Goal: Information Seeking & Learning: Learn about a topic

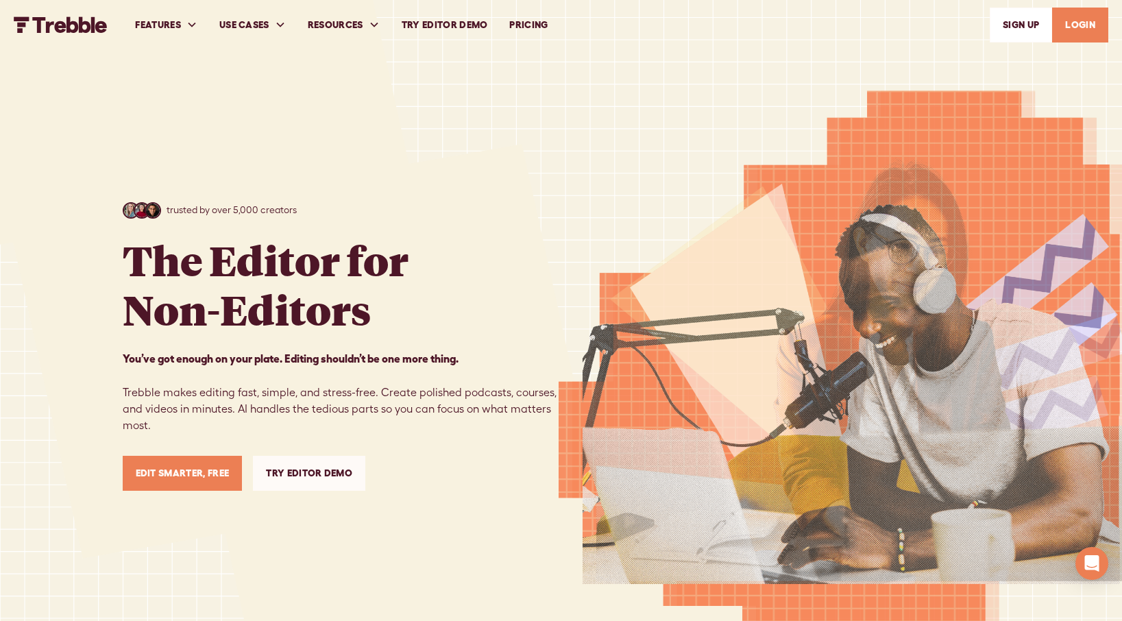
click at [535, 20] on link "PRICING" at bounding box center [528, 24] width 60 height 47
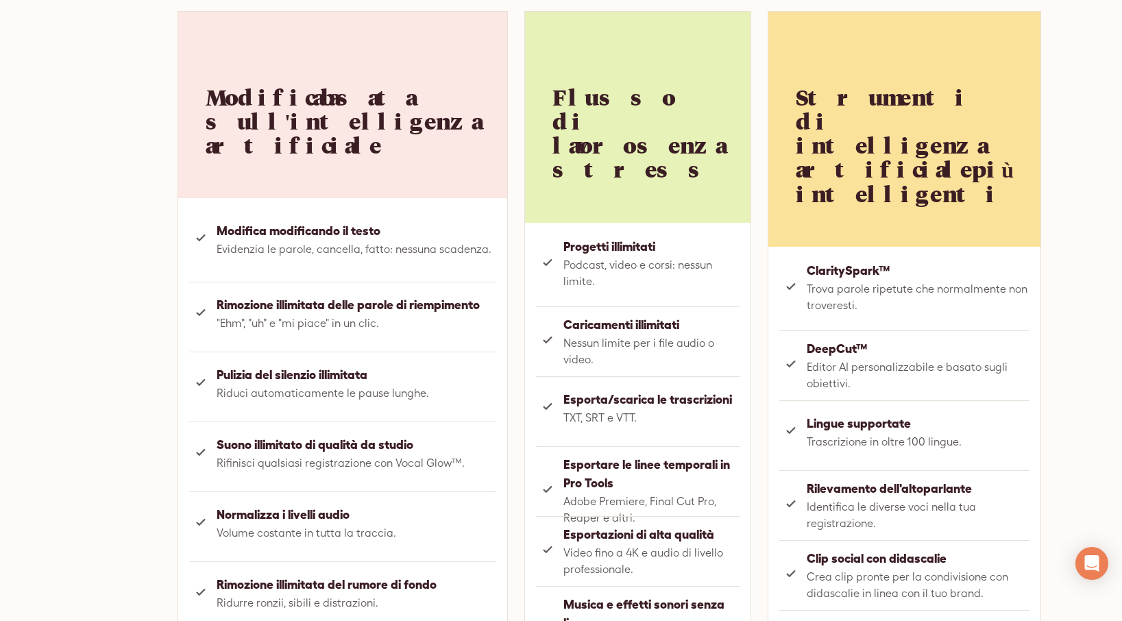
scroll to position [837, 0]
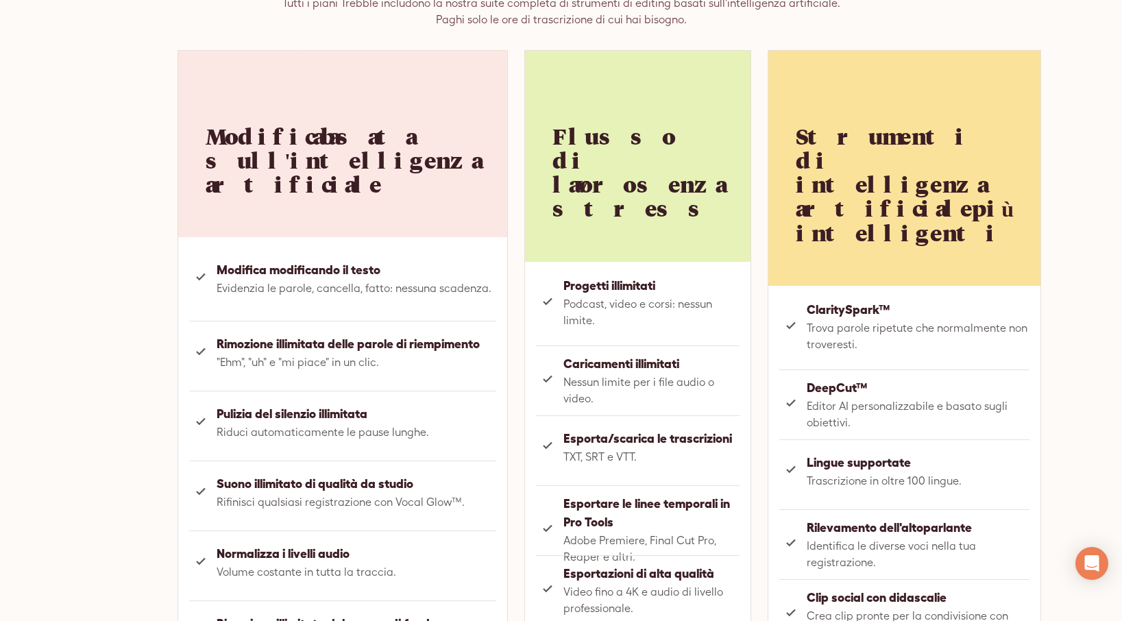
click at [1050, 324] on div "Tutto ciò che ottieni con ogni piano Tutti i piani Trebble includono la nostra …" at bounding box center [561, 316] width 1122 height 967
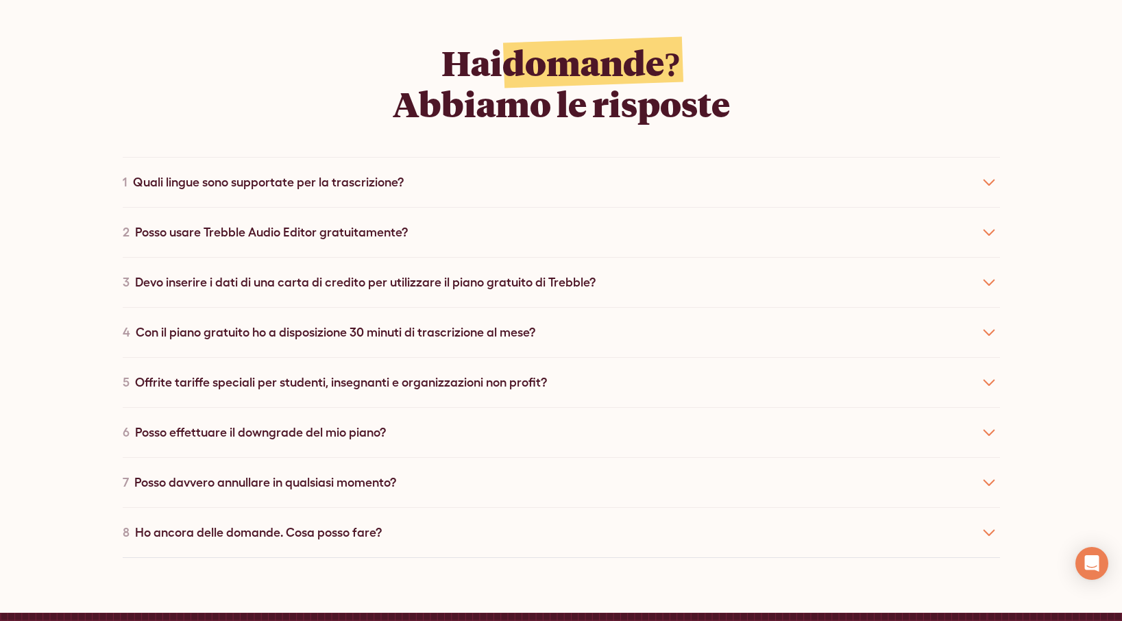
scroll to position [2483, 0]
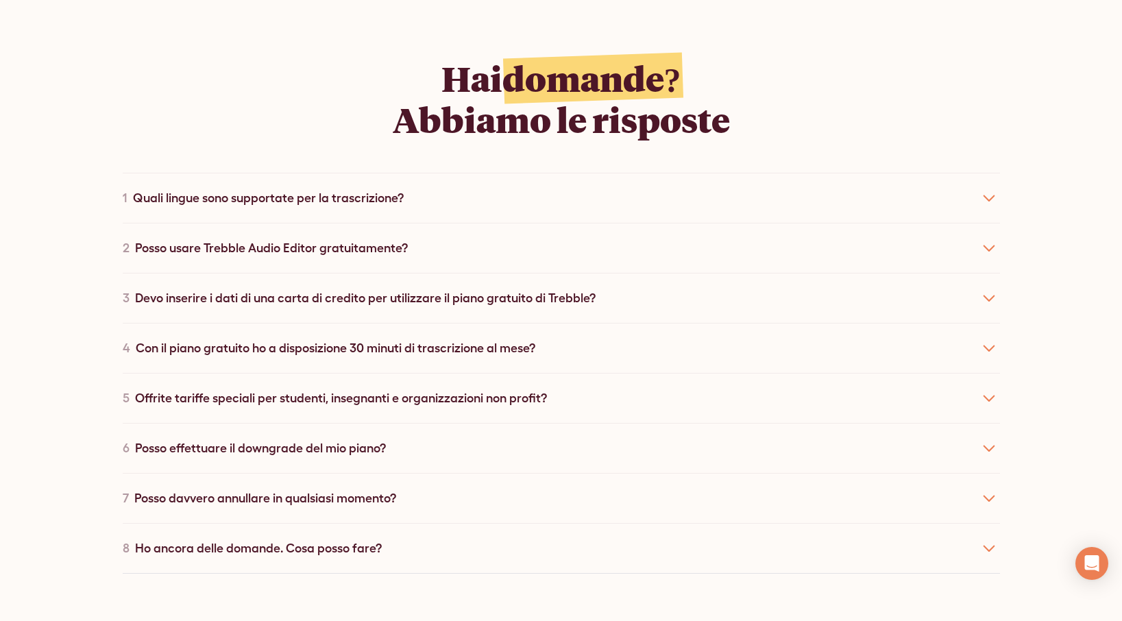
click at [985, 187] on icon at bounding box center [989, 198] width 22 height 22
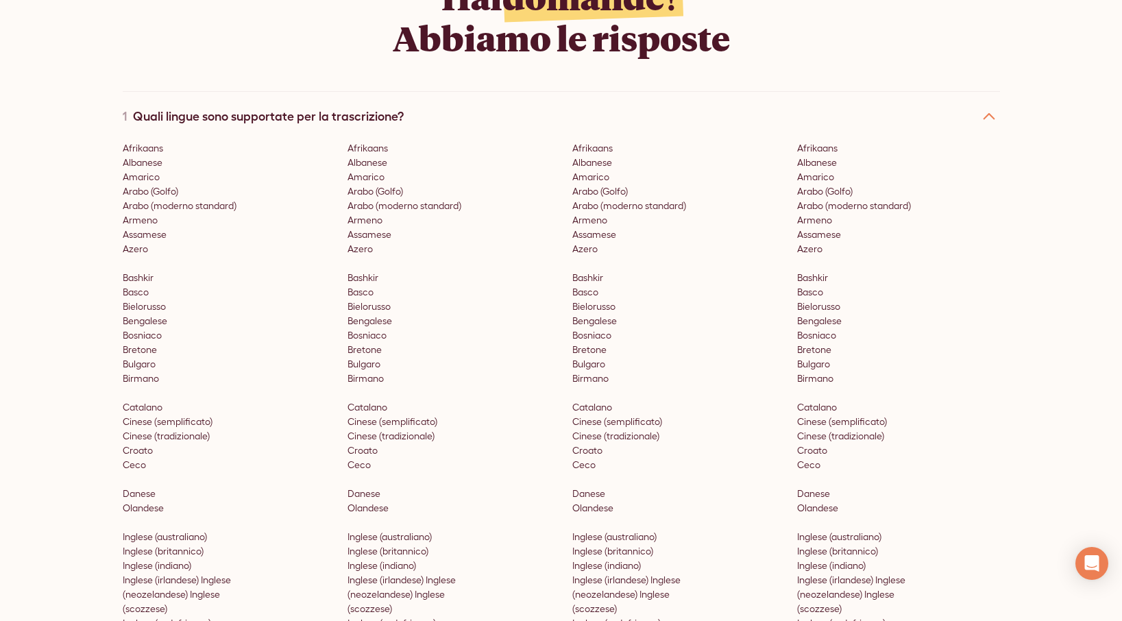
scroll to position [2551, 0]
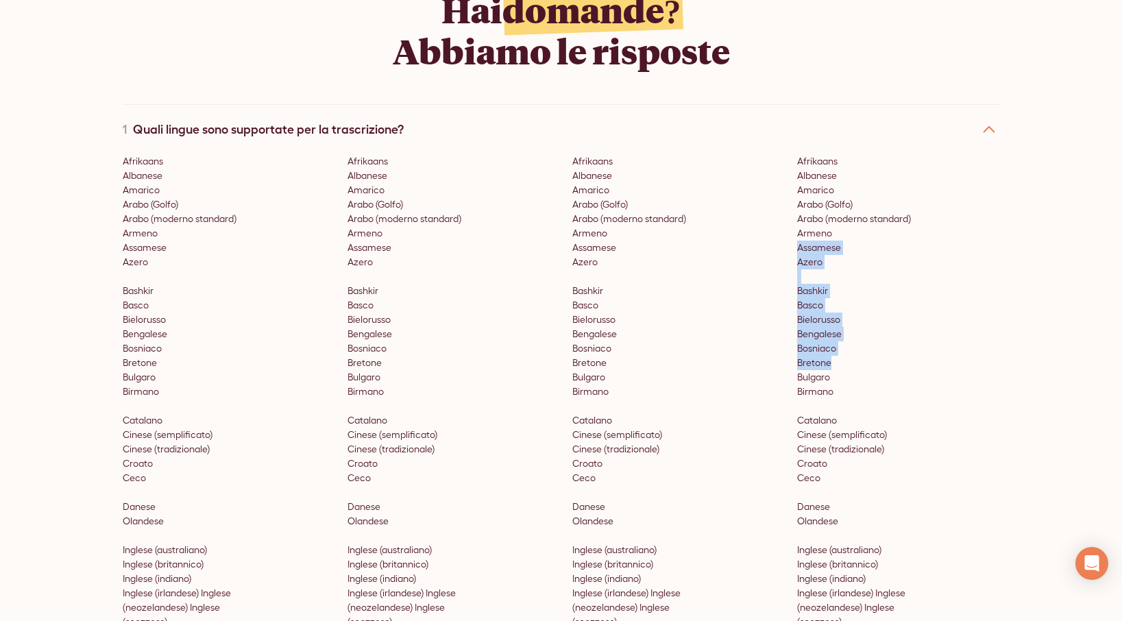
drag, startPoint x: 880, startPoint y: 341, endPoint x: 878, endPoint y: 226, distance: 115.2
click at [878, 226] on p "Afrikaans Albanese Amarico Arabo (Golfo) Arabo (moderno standard) Armeno Assame…" at bounding box center [898, 420] width 203 height 533
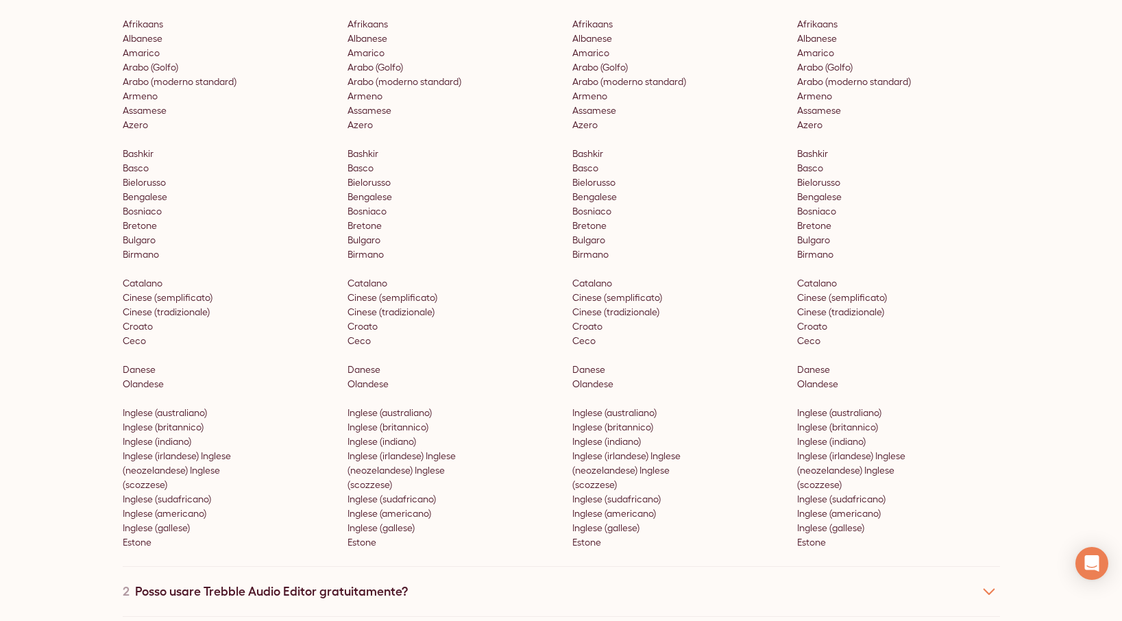
click at [942, 286] on p "Afrikaans Albanese Amarico Arabo (Golfo) Arabo (moderno standard) Armeno Assame…" at bounding box center [898, 283] width 203 height 533
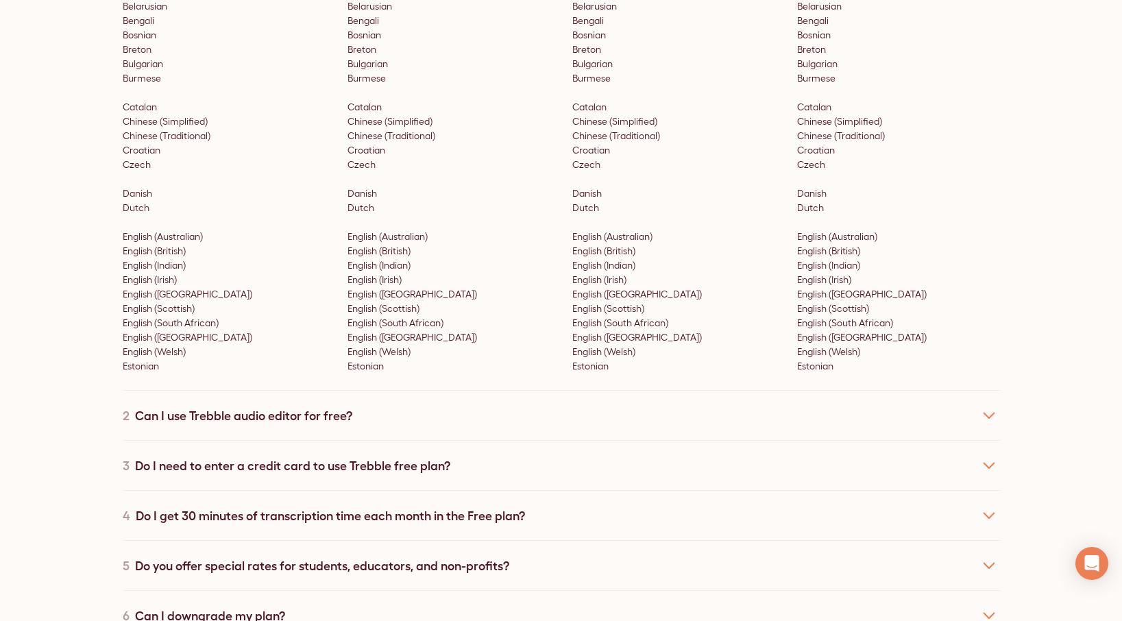
scroll to position [2770, 0]
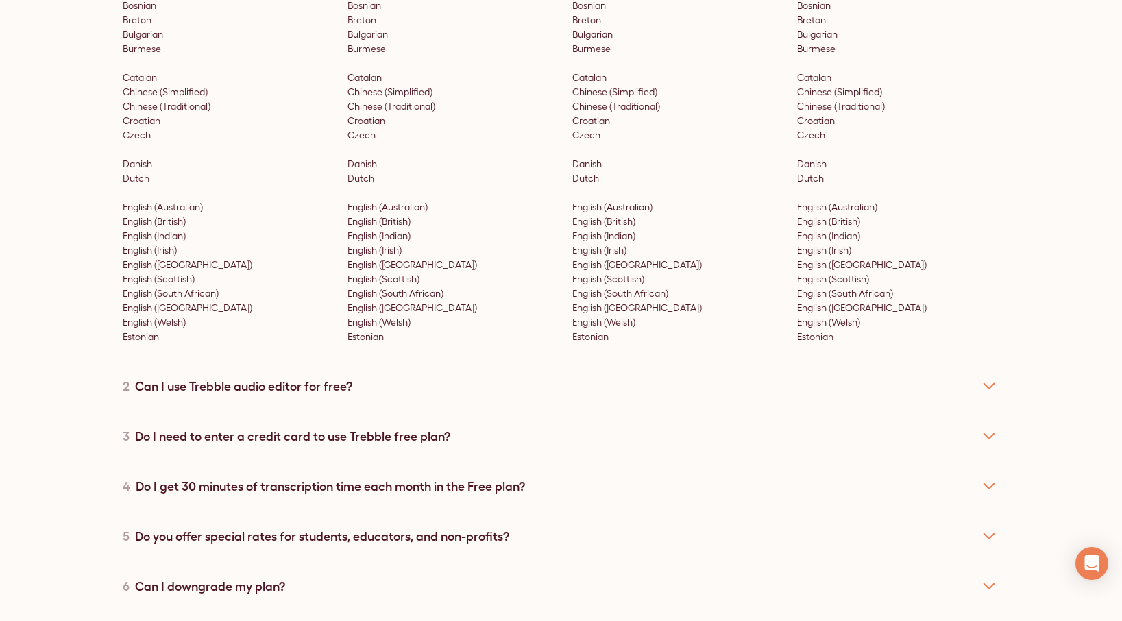
click at [963, 367] on div "2 Can I use Trebble audio editor for free?" at bounding box center [562, 386] width 878 height 50
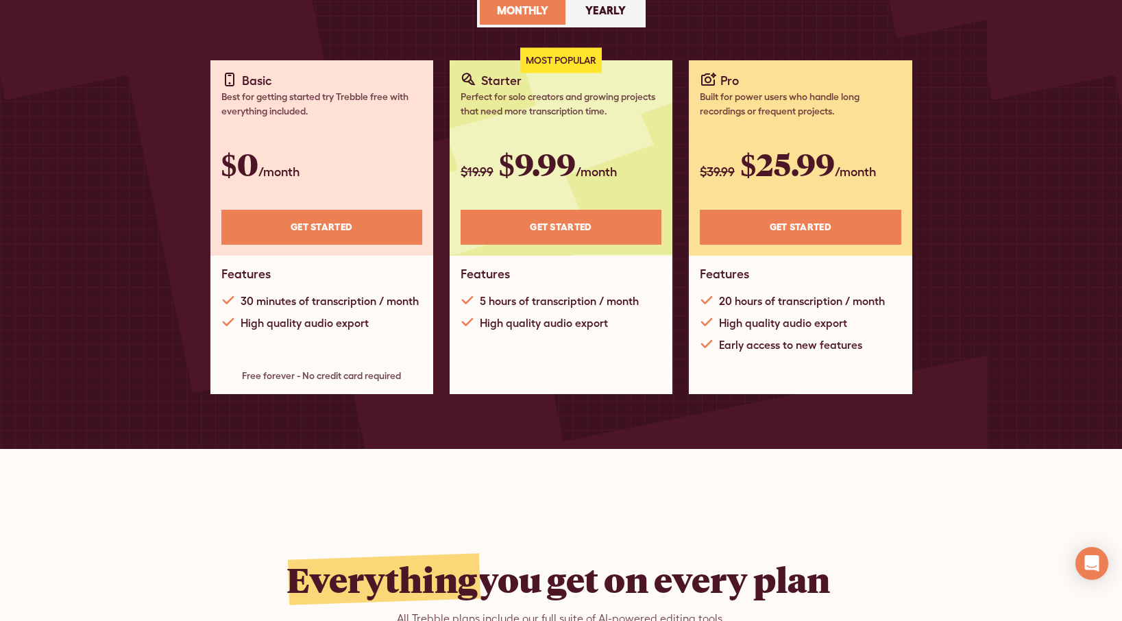
scroll to position [0, 0]
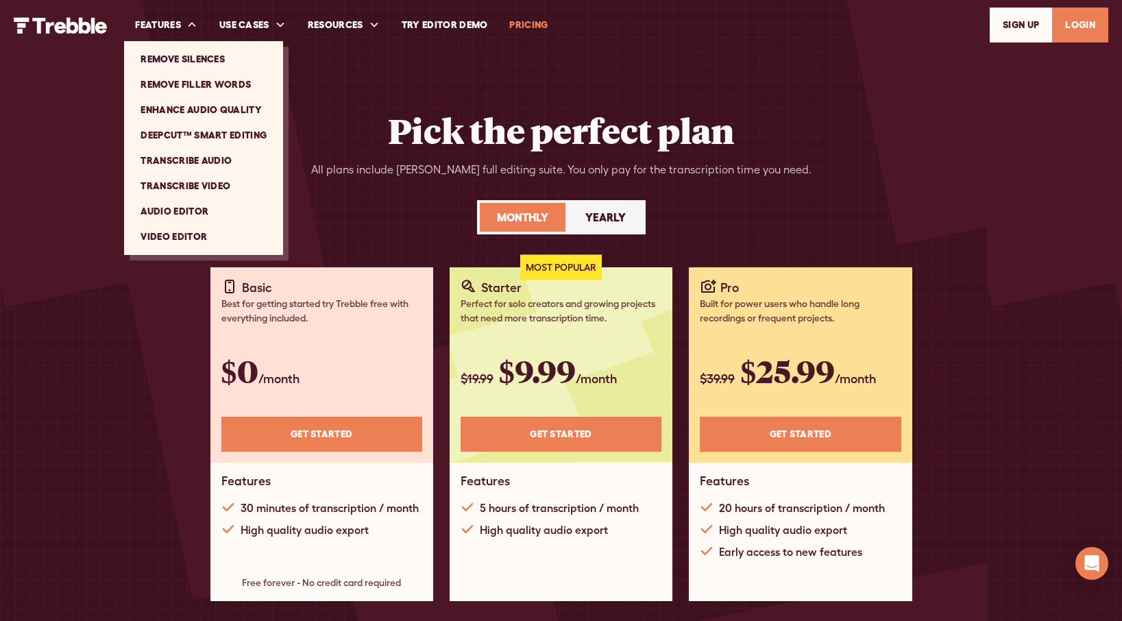
click at [174, 231] on link "Video Editor" at bounding box center [204, 236] width 148 height 25
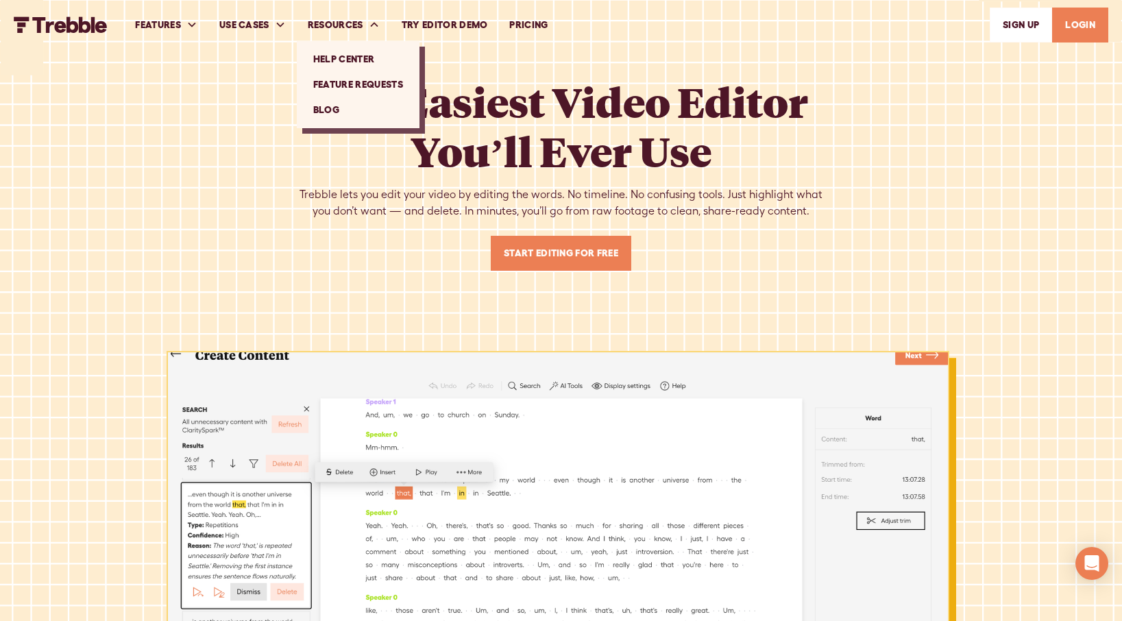
click at [362, 82] on link "Feature Requests" at bounding box center [358, 84] width 112 height 25
